Goal: Task Accomplishment & Management: Complete application form

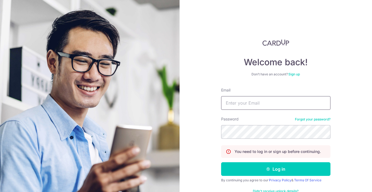
click at [245, 105] on input "Email" at bounding box center [275, 103] width 109 height 14
type input "lurvissa.store@gmail.com"
click at [221, 162] on button "Log in" at bounding box center [275, 169] width 109 height 14
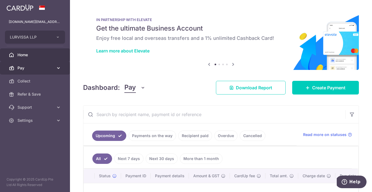
click at [47, 68] on span "Pay" at bounding box center [35, 67] width 36 height 5
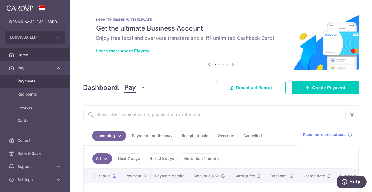
click at [46, 76] on link "Payments" at bounding box center [35, 81] width 70 height 13
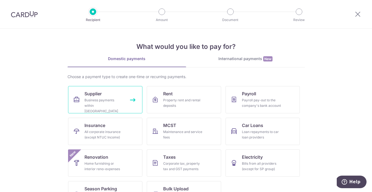
scroll to position [21, 0]
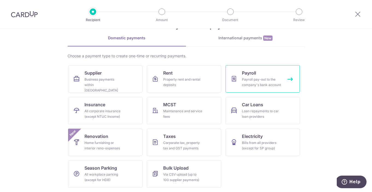
click at [257, 79] on div "Payroll pay-out to the company's bank account" at bounding box center [261, 82] width 39 height 11
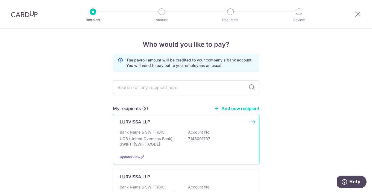
click at [189, 141] on p "7143001737" at bounding box center [218, 138] width 61 height 5
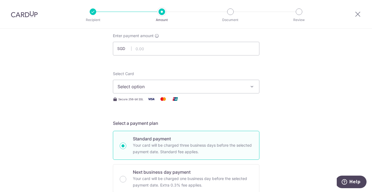
scroll to position [30, 0]
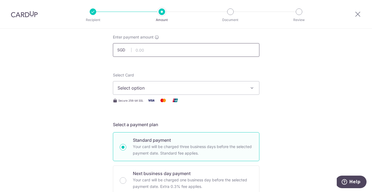
click at [205, 48] on input "text" at bounding box center [186, 50] width 146 height 14
type input "1,953.00"
click at [225, 74] on div "Select Card Select option Add credit card Your Cards **** 5660 **** 7951" at bounding box center [186, 83] width 146 height 22
click at [208, 93] on button "Select option" at bounding box center [186, 88] width 146 height 14
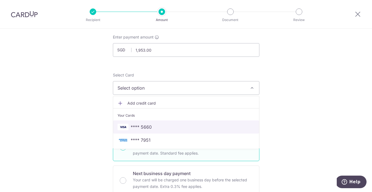
click at [192, 129] on span "**** 5660" at bounding box center [185, 127] width 137 height 7
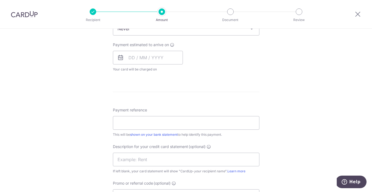
scroll to position [234, 0]
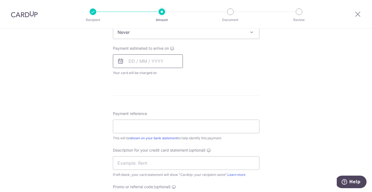
click at [165, 59] on input "text" at bounding box center [148, 61] width 70 height 14
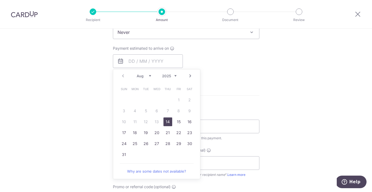
click at [169, 121] on link "14" at bounding box center [167, 121] width 9 height 9
type input "[DATE]"
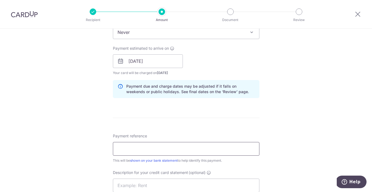
click at [161, 148] on input "Payment reference" at bounding box center [186, 149] width 146 height 14
type input "DC payroll"
click at [194, 116] on form "Enter payment amount SGD 1,953.00 1953.00 Select Card **** 5660 Add credit card…" at bounding box center [186, 73] width 146 height 486
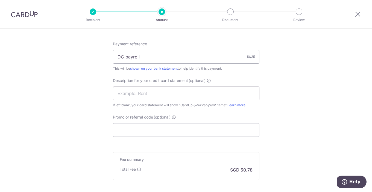
scroll to position [351, 0]
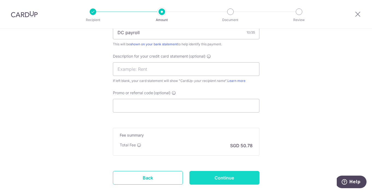
click at [214, 179] on input "Continue" at bounding box center [224, 178] width 70 height 14
type input "Create Schedule"
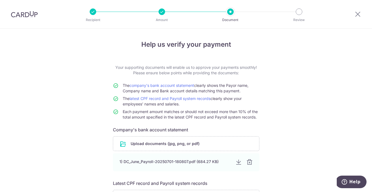
scroll to position [17, 0]
